Goal: Find specific page/section: Find specific page/section

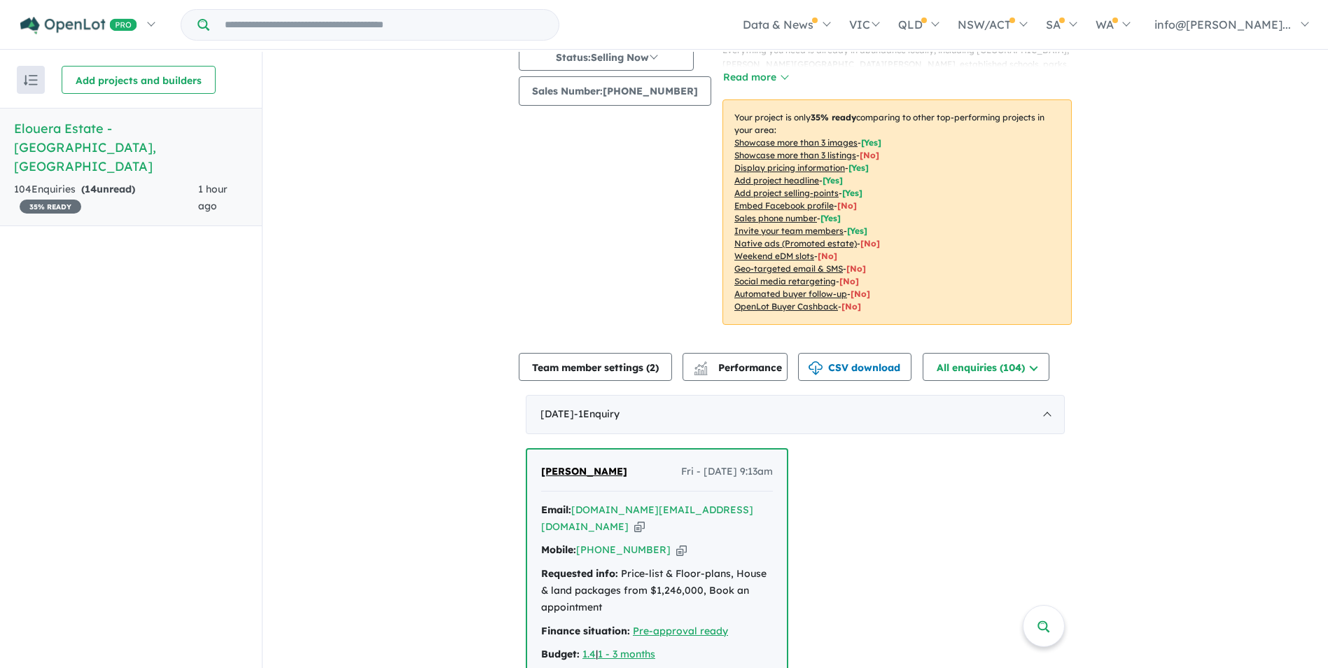
scroll to position [280, 0]
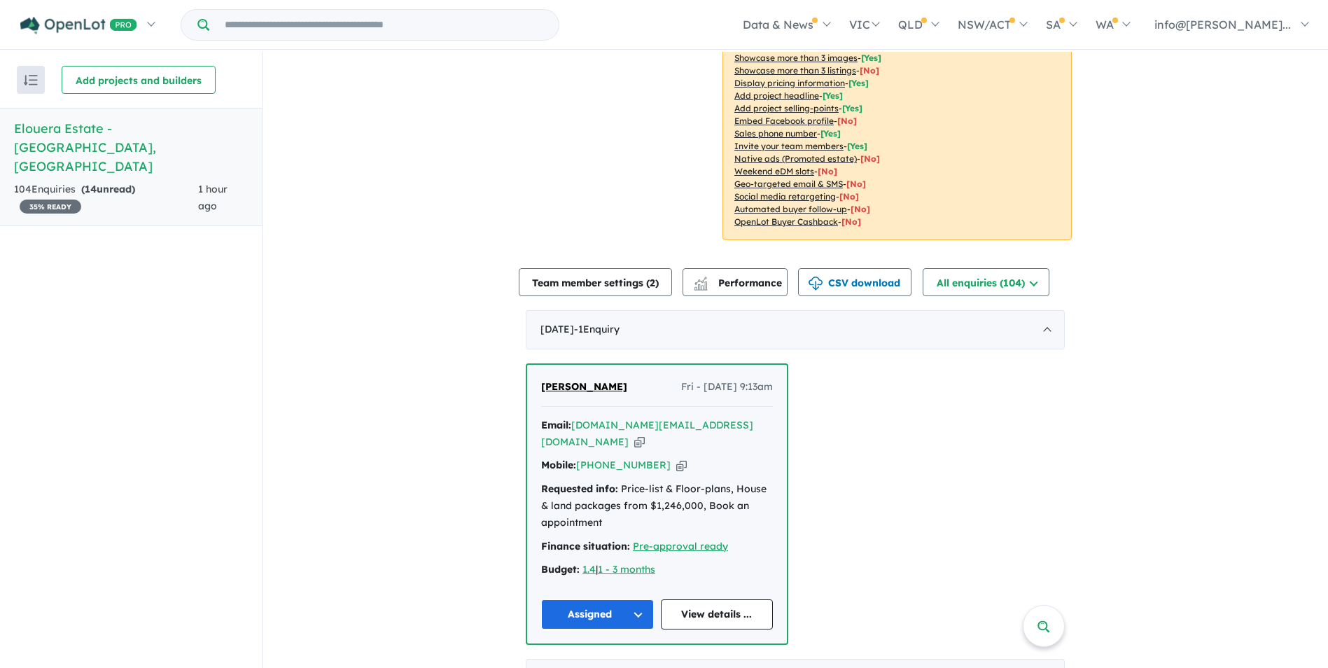
click at [580, 386] on span "[PERSON_NAME]" at bounding box center [584, 386] width 86 height 13
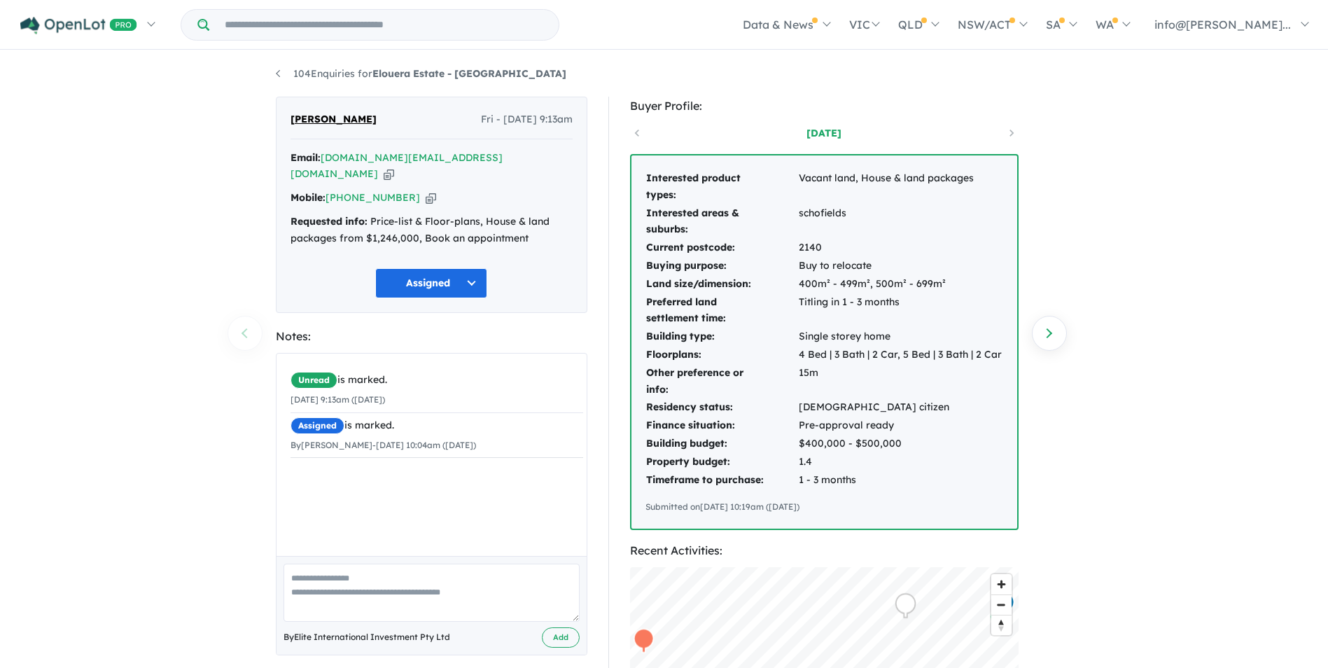
drag, startPoint x: 378, startPoint y: 113, endPoint x: 293, endPoint y: 123, distance: 86.0
click at [293, 123] on div "[PERSON_NAME] - [DATE] 9:13am" at bounding box center [432, 125] width 282 height 28
copy span "[PERSON_NAME]"
